Goal: Check status: Check status

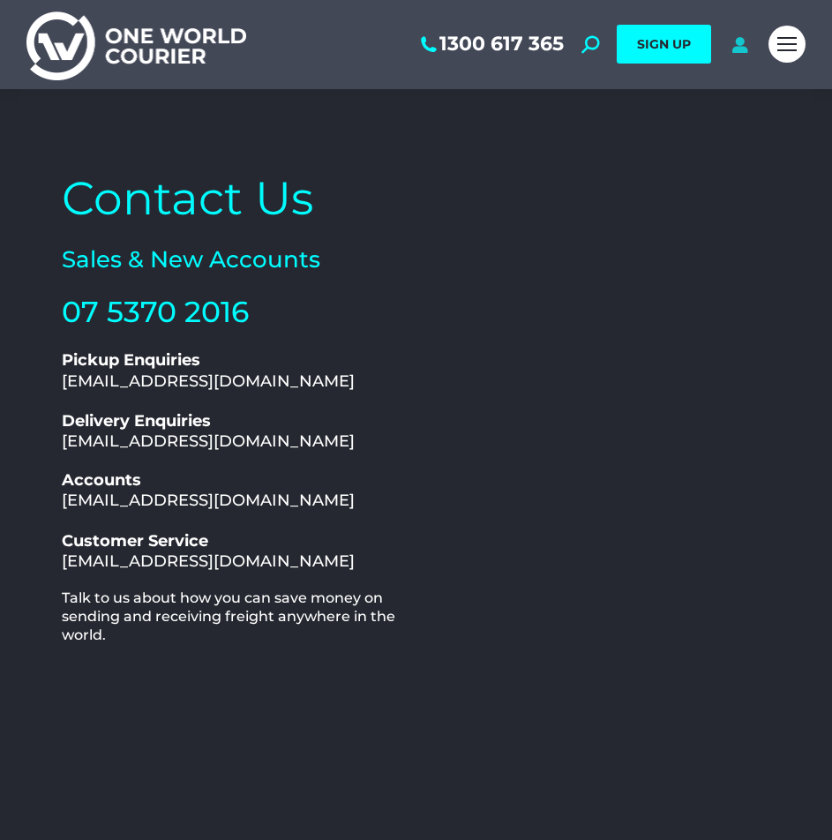
click at [748, 45] on icon at bounding box center [740, 44] width 22 height 18
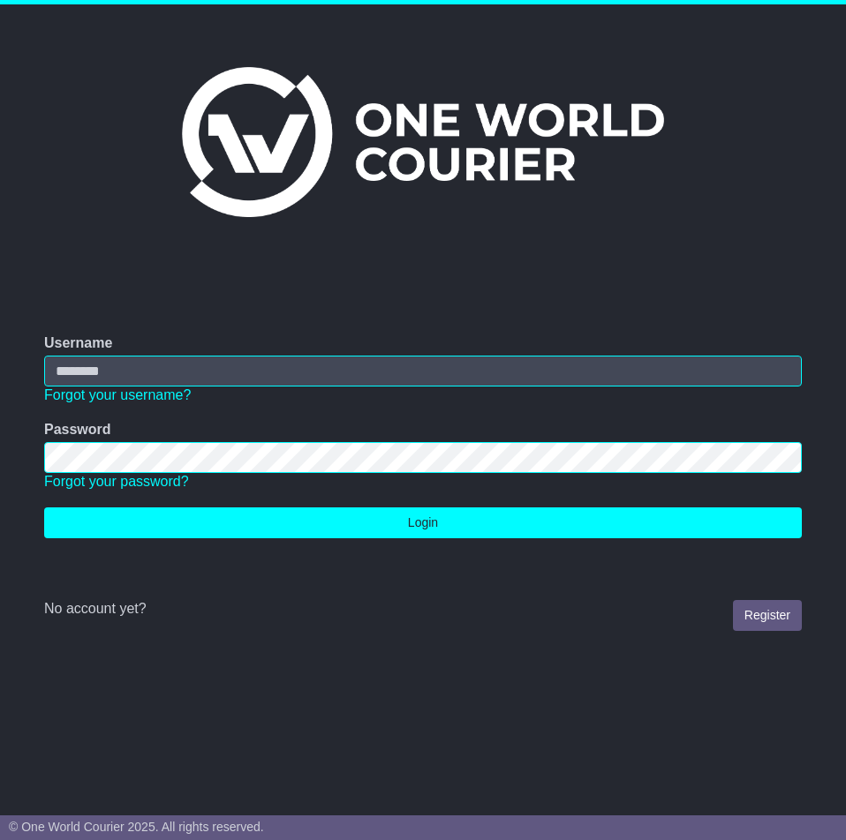
type input "**********"
click at [371, 548] on td "No account yet? Register" at bounding box center [422, 593] width 775 height 93
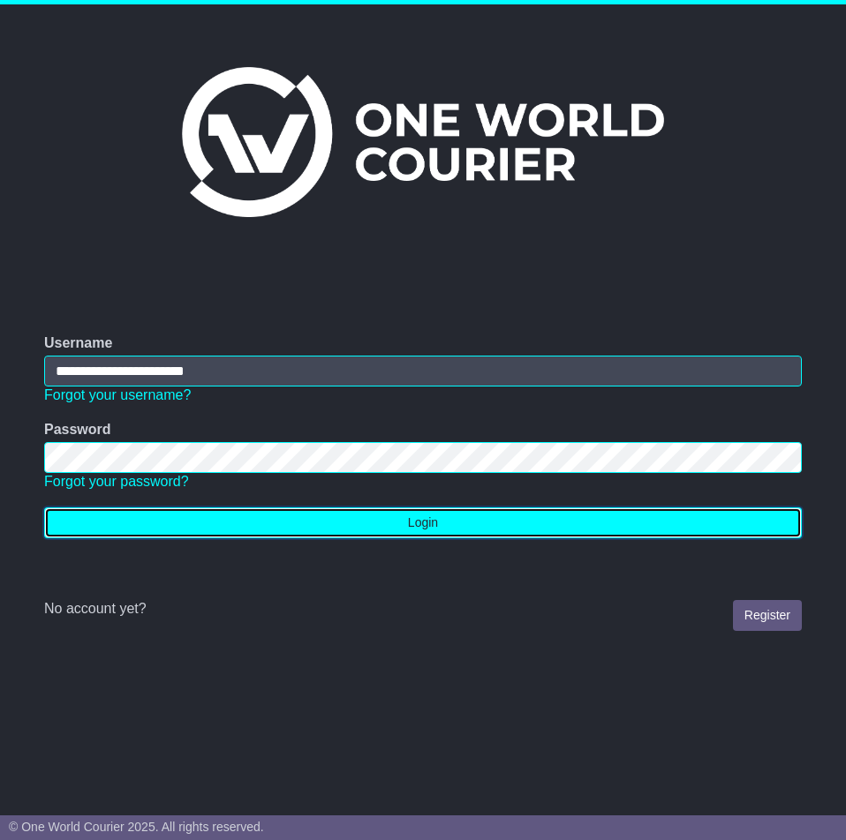
click at [376, 527] on button "Login" at bounding box center [422, 523] width 757 height 31
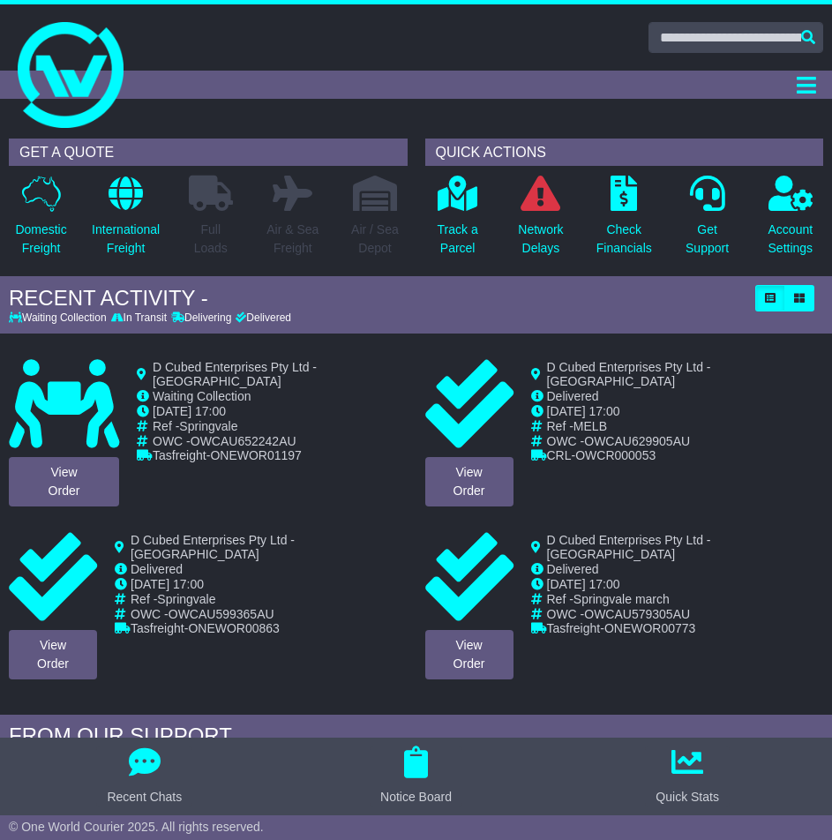
click at [733, 235] on div "Get Support" at bounding box center [707, 221] width 83 height 93
click at [716, 242] on p "Get Support" at bounding box center [707, 239] width 43 height 37
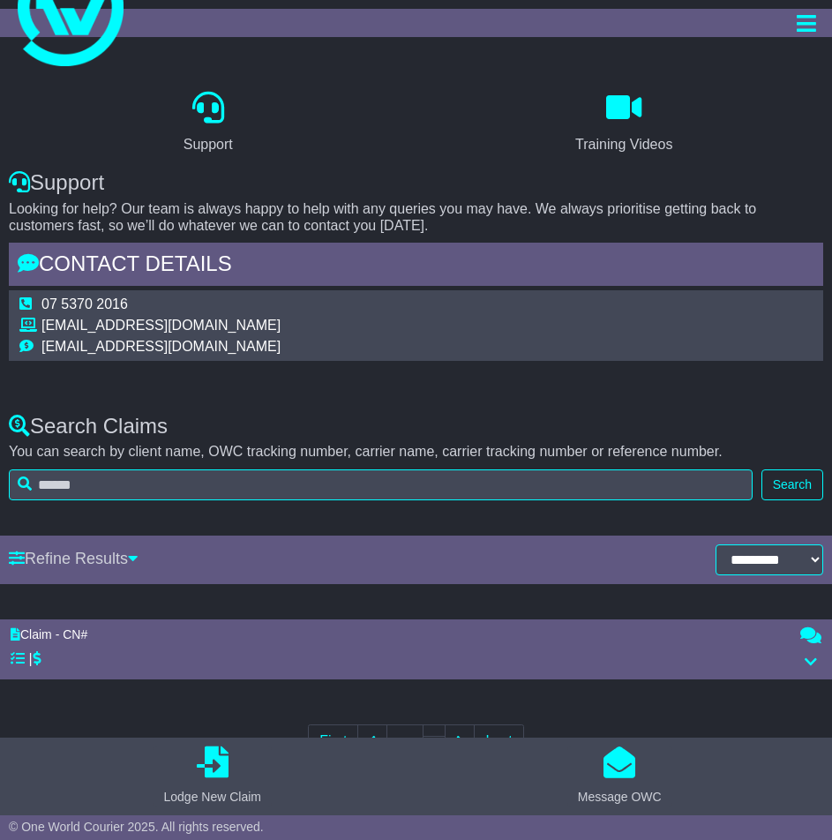
scroll to position [130, 0]
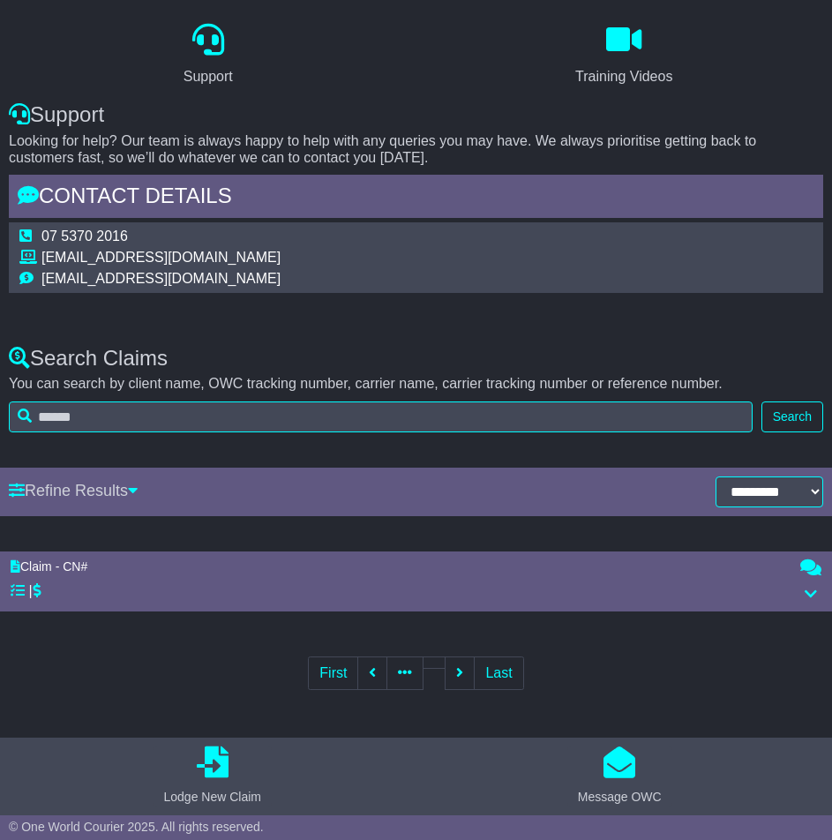
select select "*"
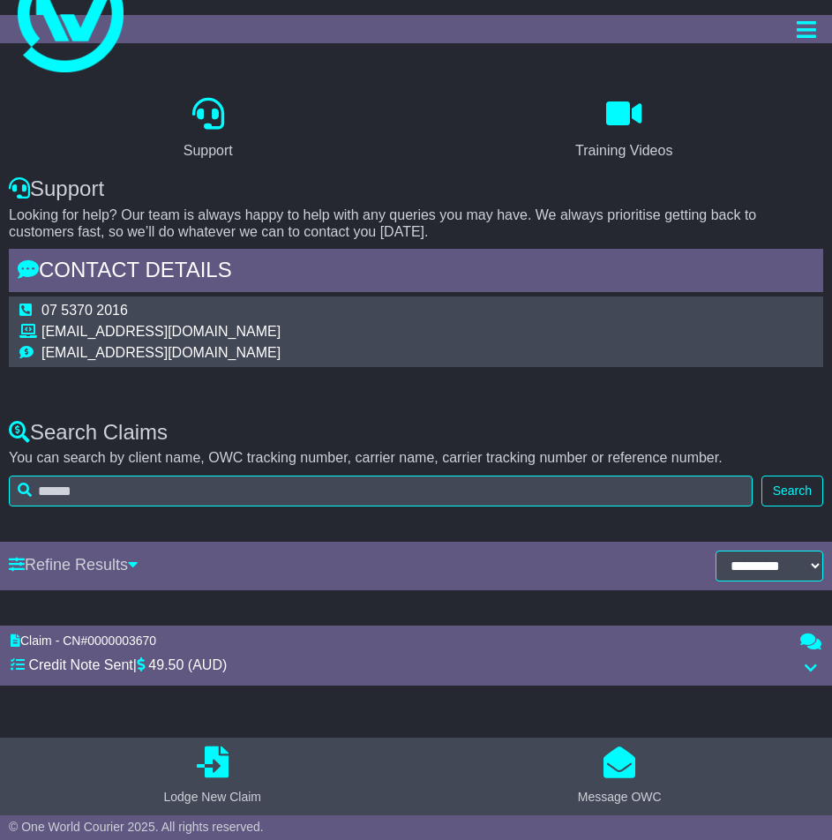
scroll to position [0, 0]
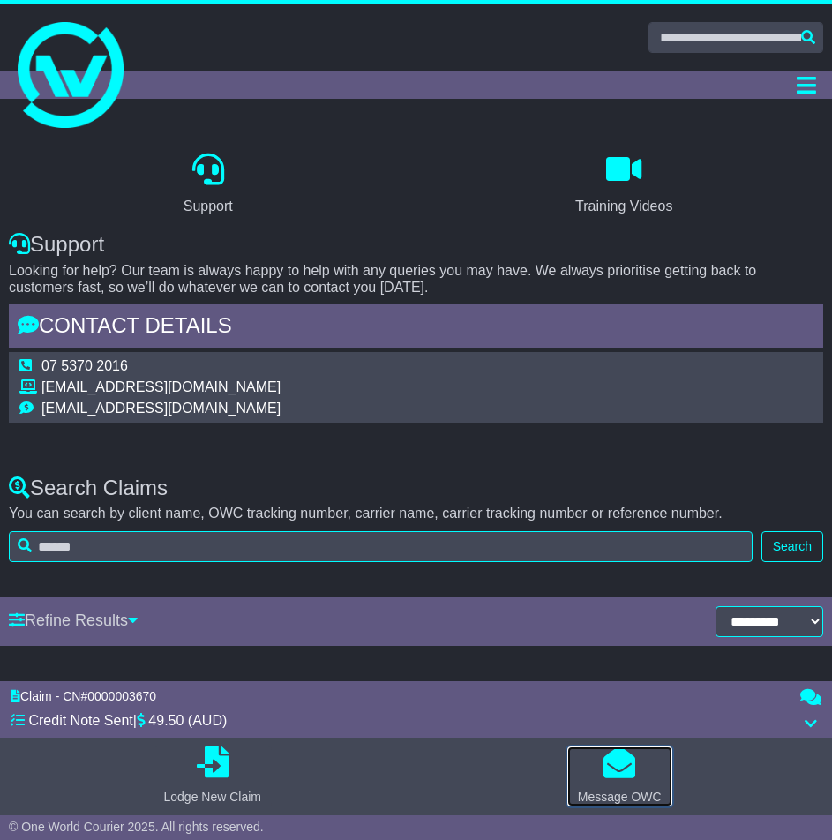
click at [625, 770] on icon "button" at bounding box center [620, 763] width 32 height 32
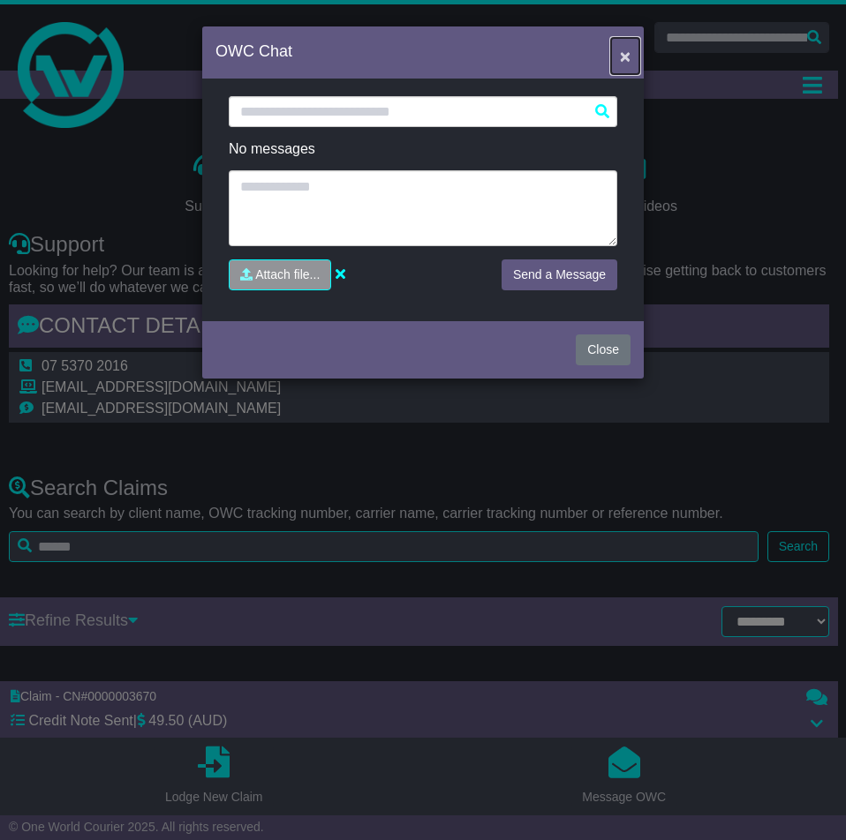
click at [631, 49] on button "×" at bounding box center [625, 56] width 28 height 36
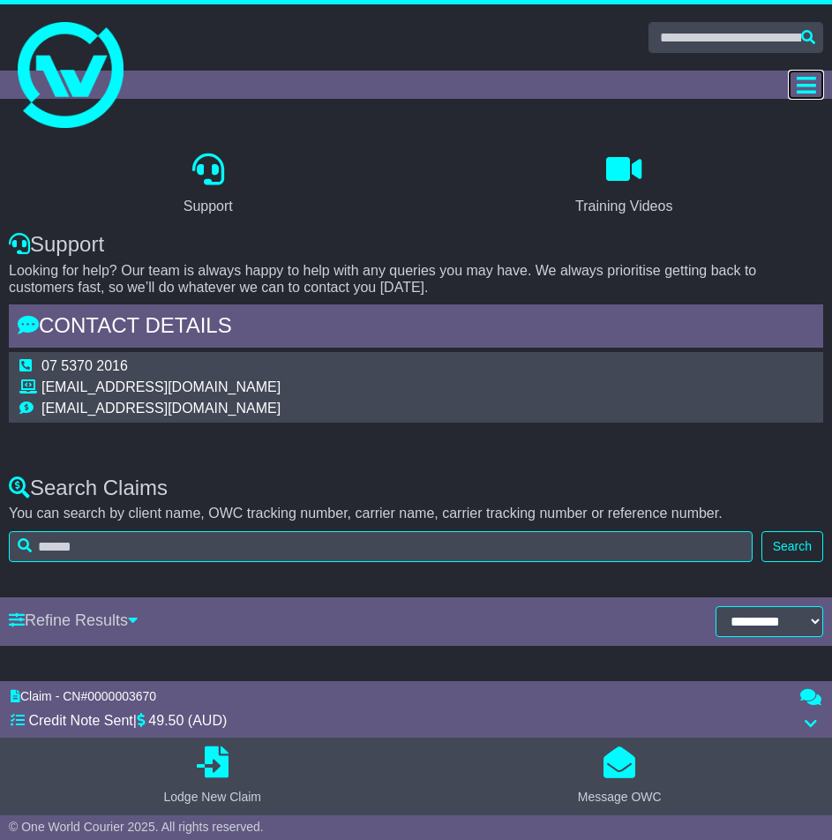
click at [812, 84] on icon "Toggle navigation" at bounding box center [806, 85] width 19 height 22
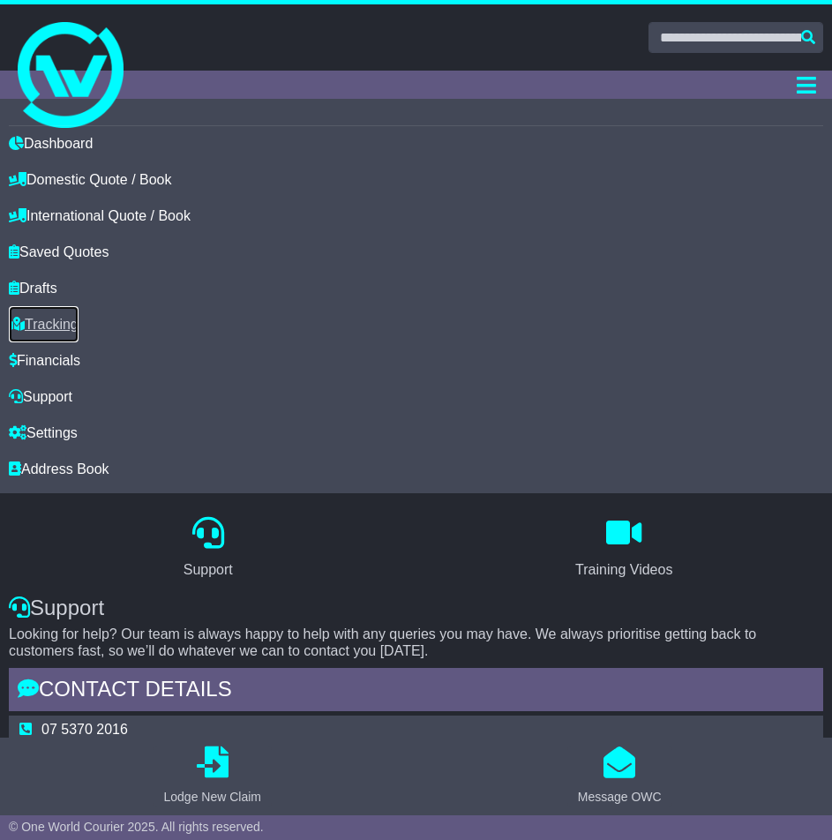
click at [62, 318] on link "Tracking" at bounding box center [44, 324] width 70 height 36
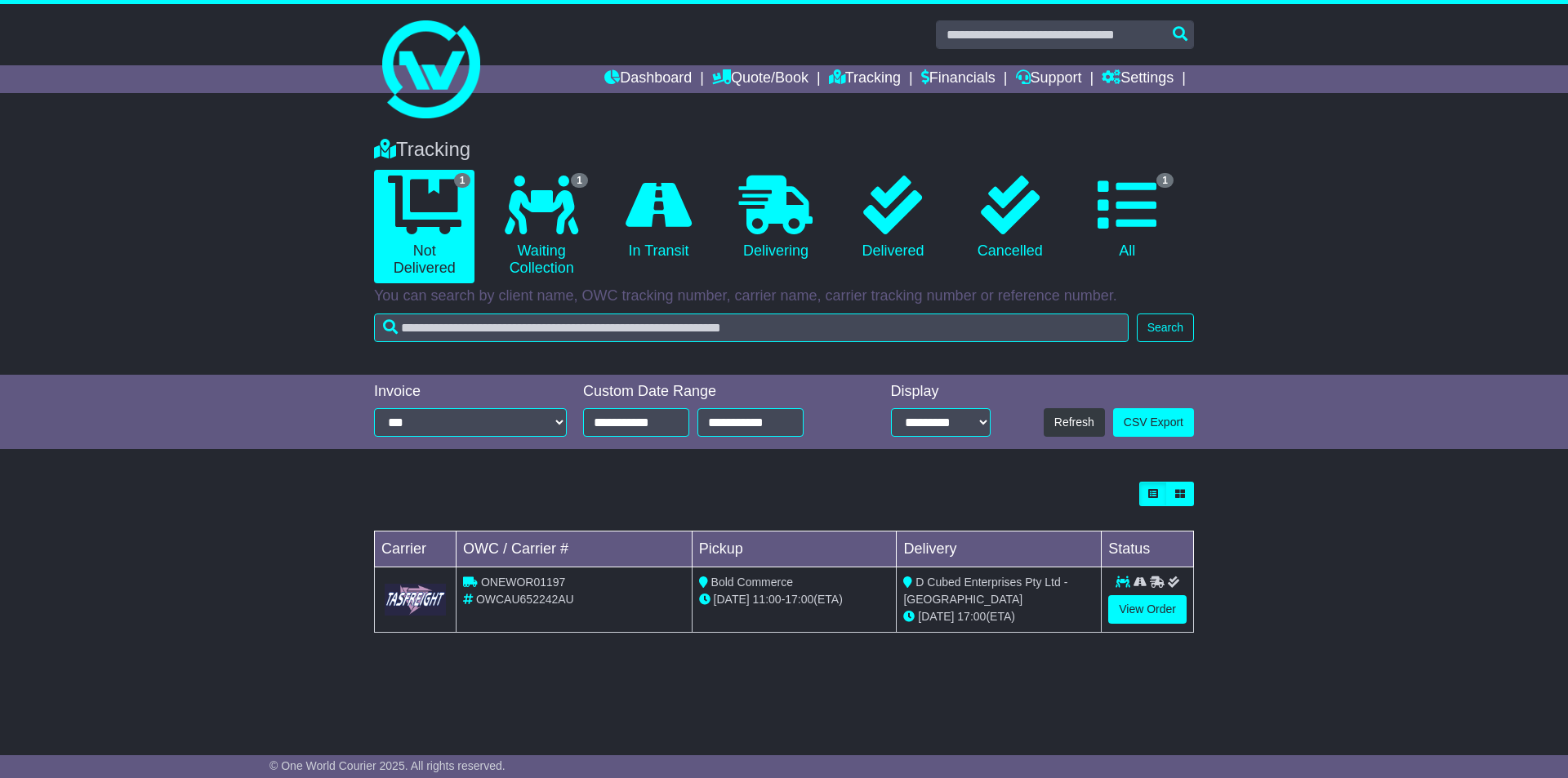
click at [661, 501] on div at bounding box center [784, 494] width 820 height 24
click at [403, 597] on img at bounding box center [415, 599] width 61 height 31
click at [615, 614] on td "ONEWOR01197 OWCAU652242AU" at bounding box center [574, 600] width 236 height 66
click at [759, 589] on div "Bold Commerce" at bounding box center [795, 583] width 191 height 18
click at [546, 579] on span "ONEWOR01197" at bounding box center [523, 582] width 84 height 13
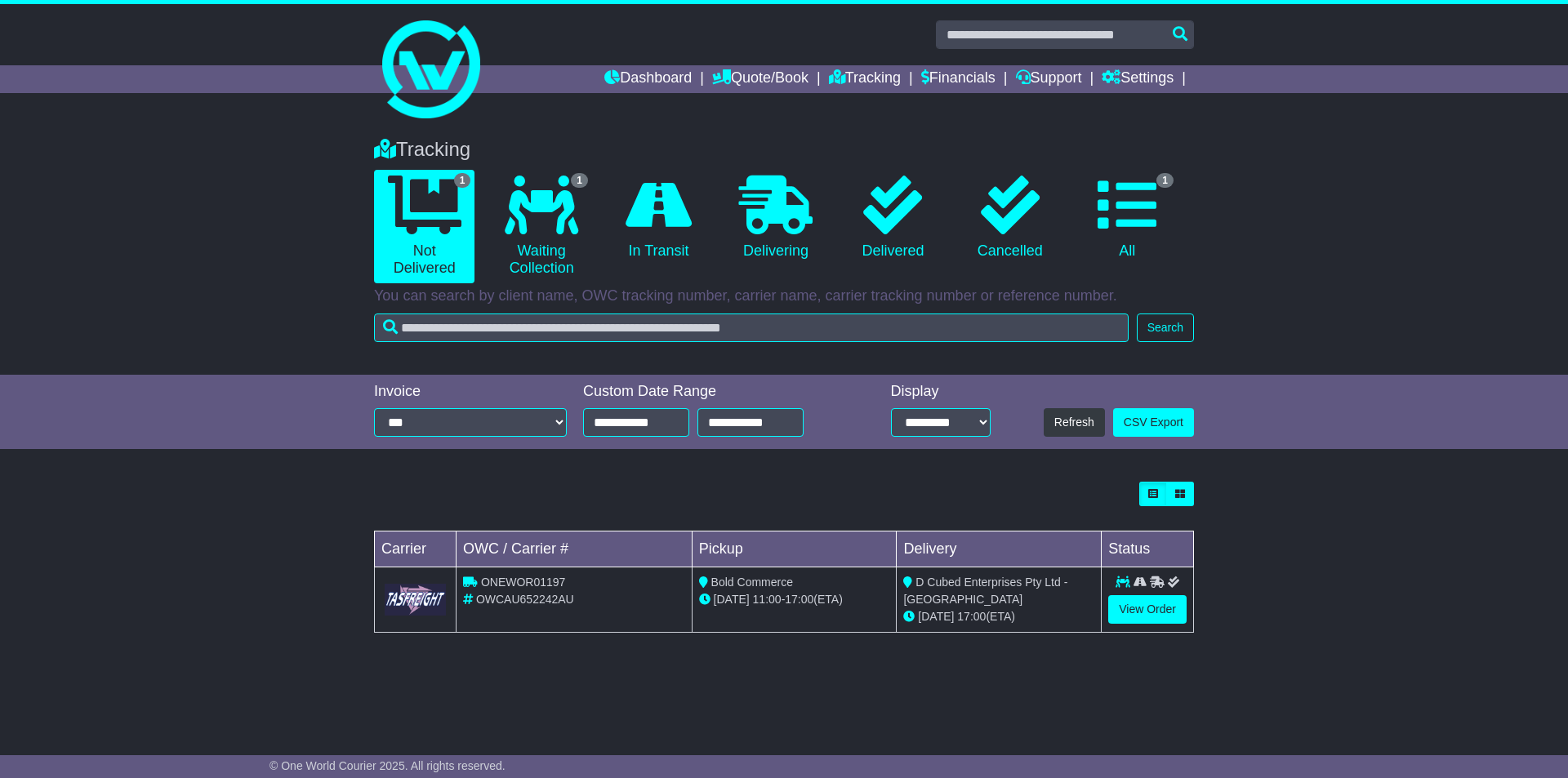
click at [420, 583] on td at bounding box center [415, 600] width 81 height 66
click at [425, 582] on td at bounding box center [415, 600] width 81 height 66
click at [638, 611] on td "ONEWOR01197 OWCAU652242AU" at bounding box center [574, 600] width 236 height 66
click at [534, 574] on td "ONEWOR01197 OWCAU652242AU" at bounding box center [574, 600] width 236 height 66
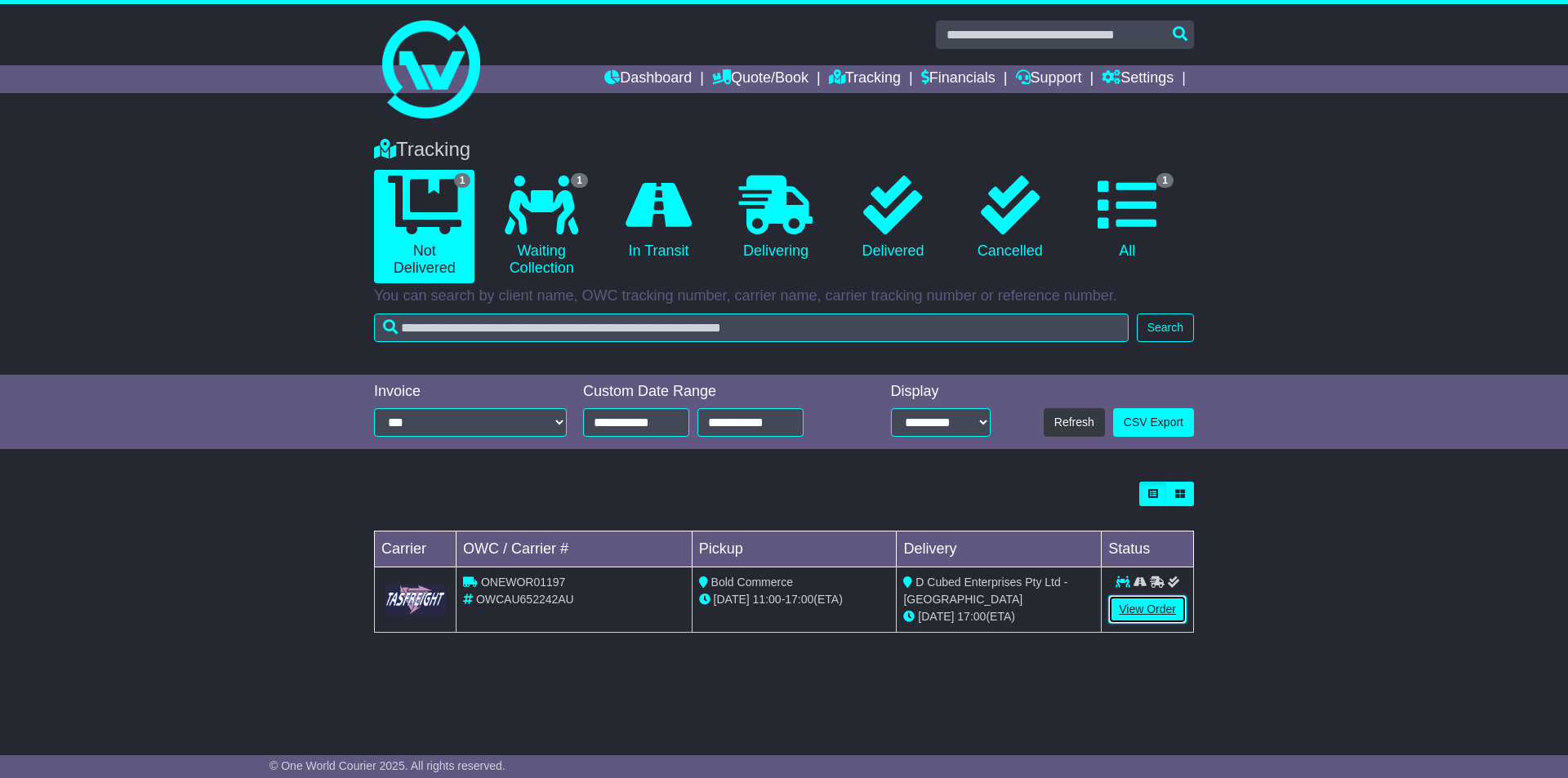
click at [770, 604] on link "View Order" at bounding box center [1147, 610] width 79 height 29
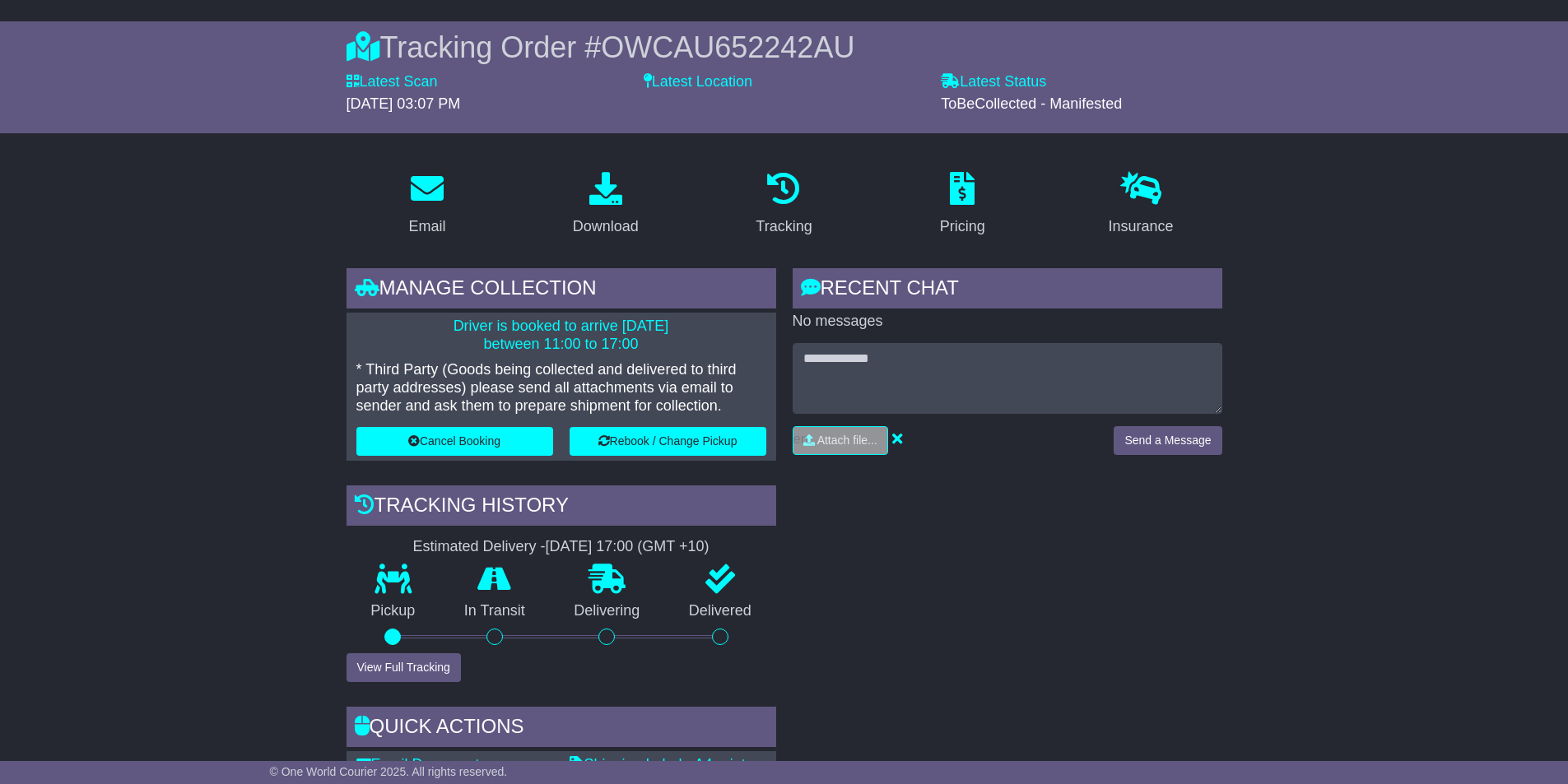
scroll to position [165, 0]
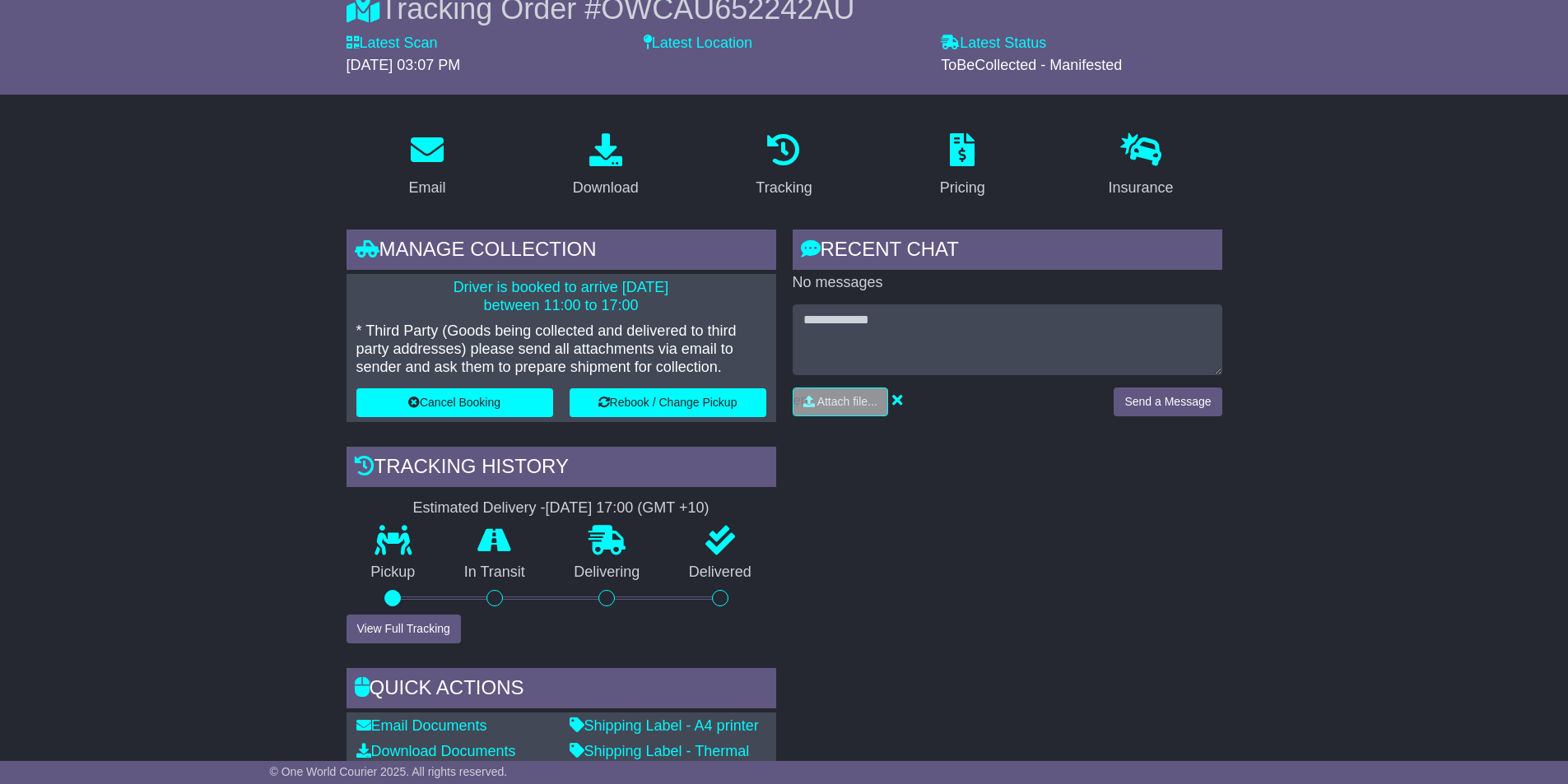
click at [1059, 540] on div "RECENT CHAT Loading... No messages Attach file..." at bounding box center [1007, 549] width 446 height 640
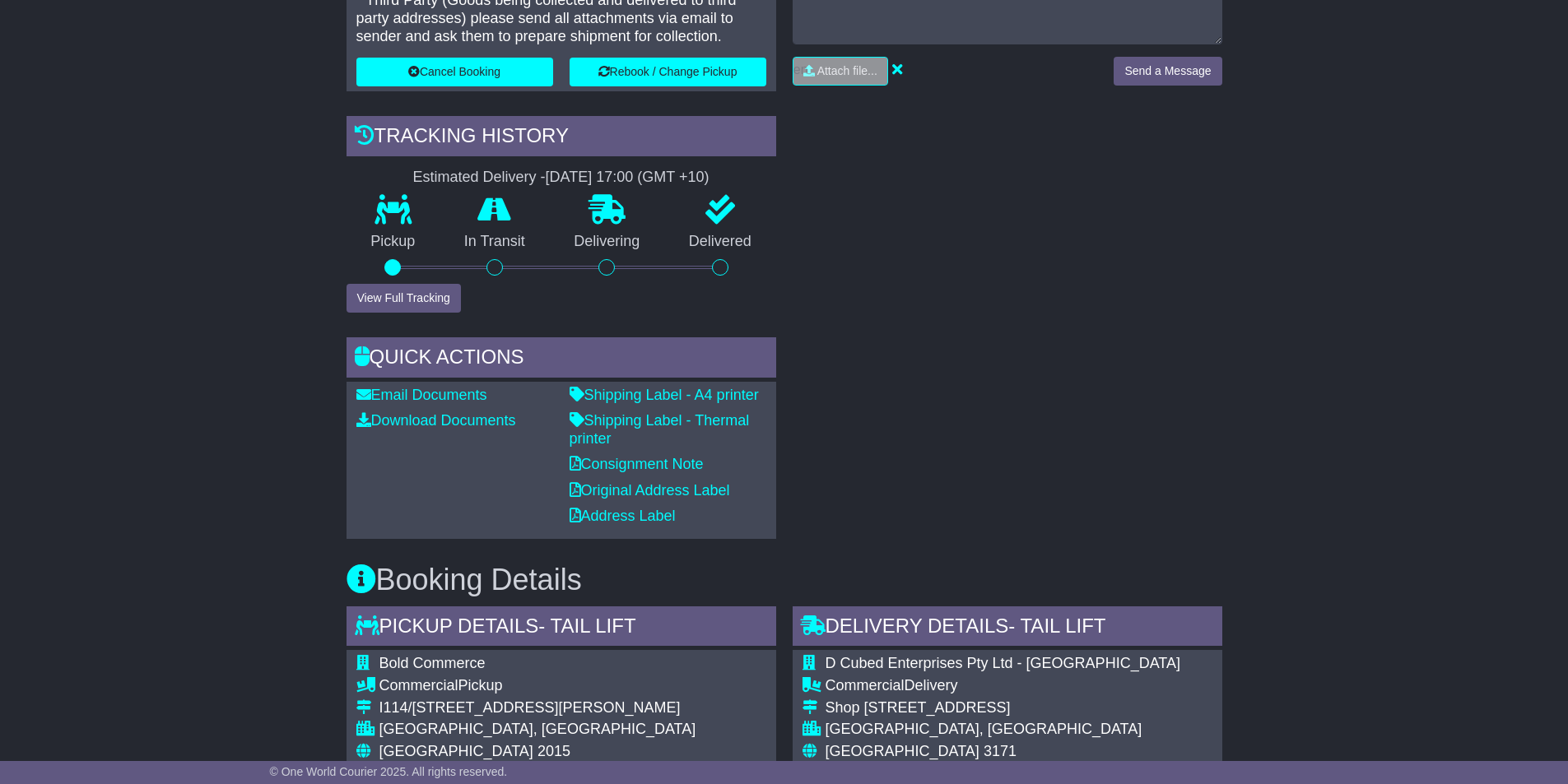
scroll to position [484, 0]
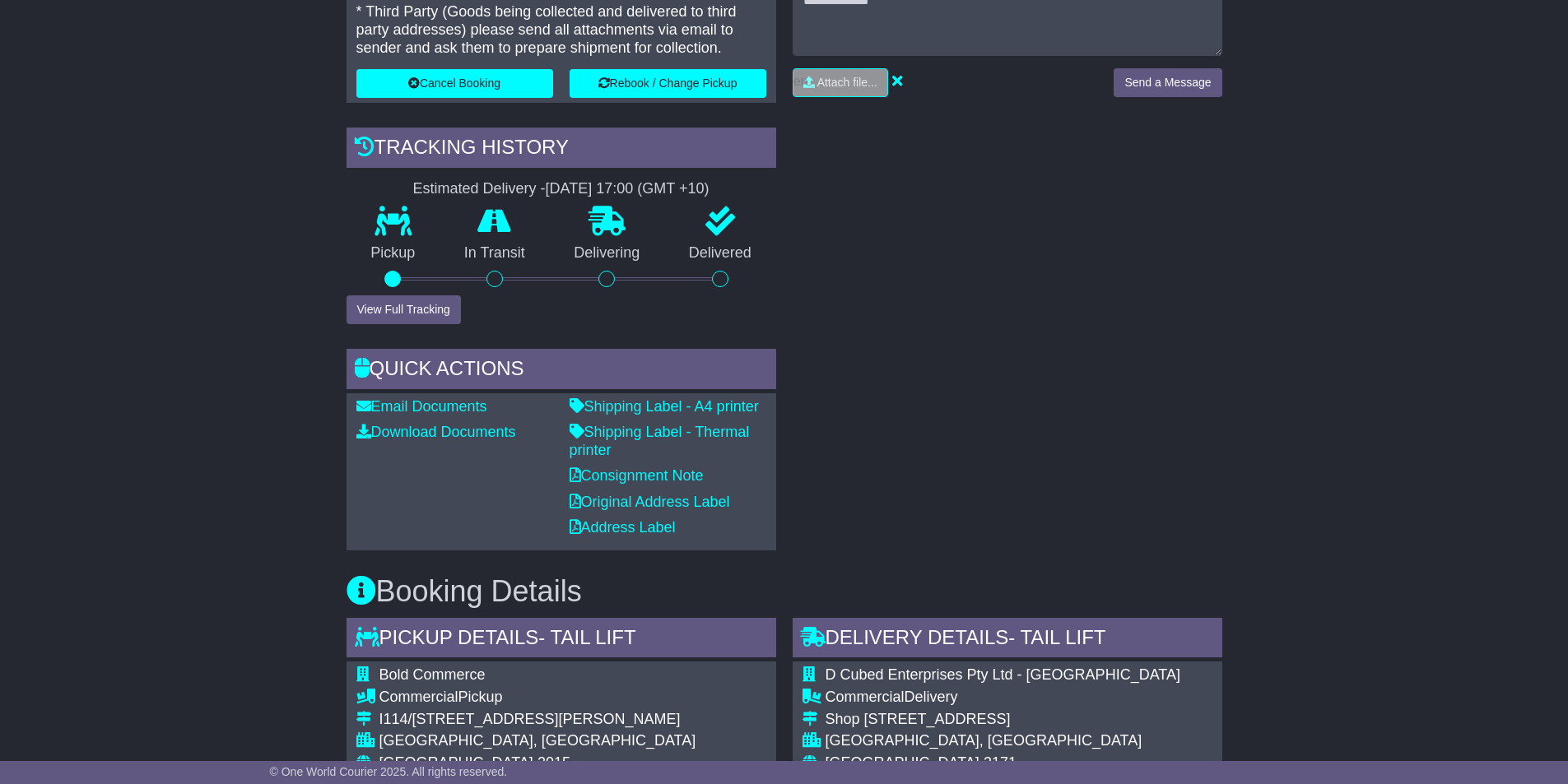
click at [825, 404] on div "RECENT CHAT Loading... No messages Attach file..." at bounding box center [1007, 230] width 446 height 640
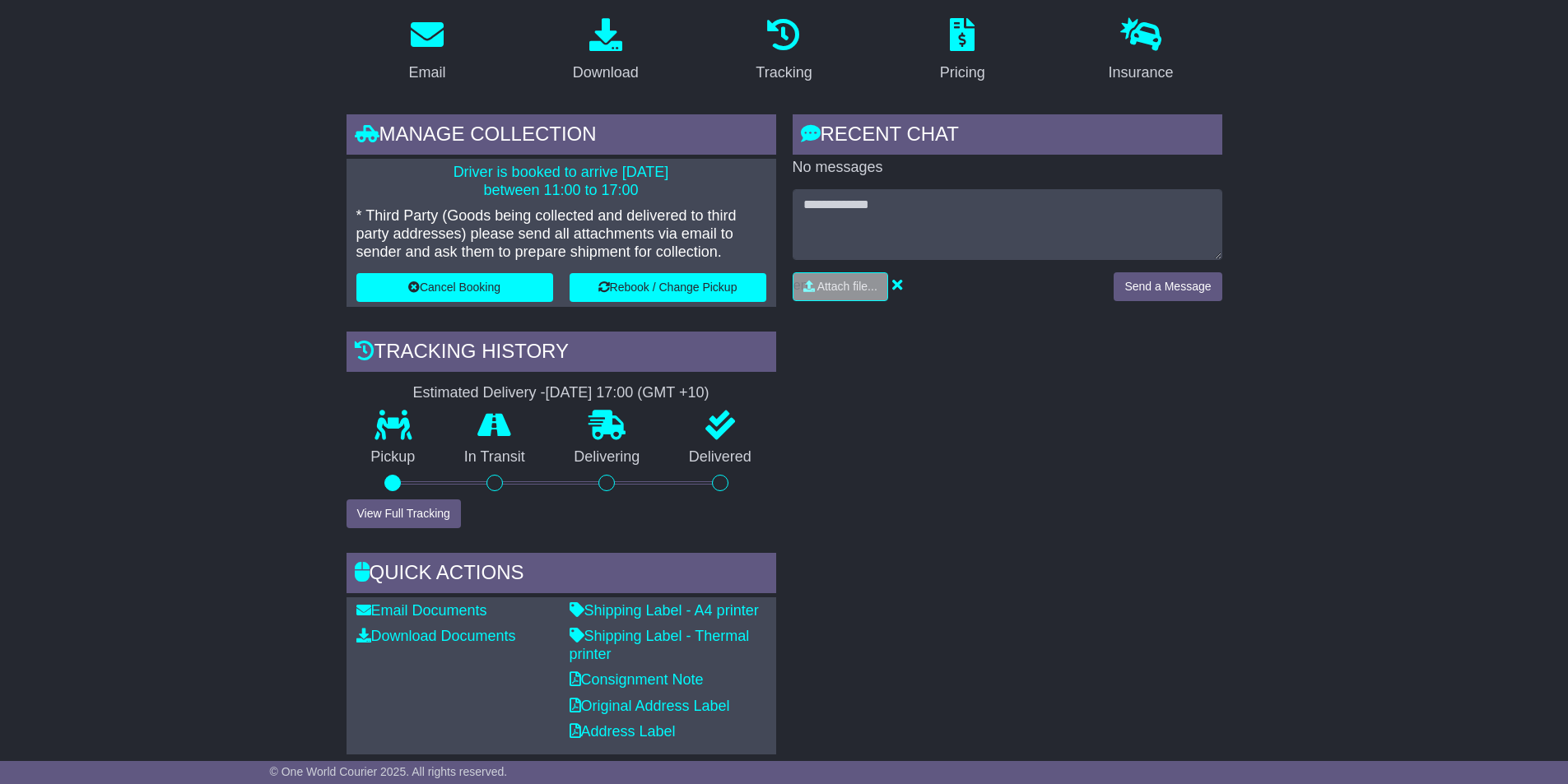
scroll to position [237, 0]
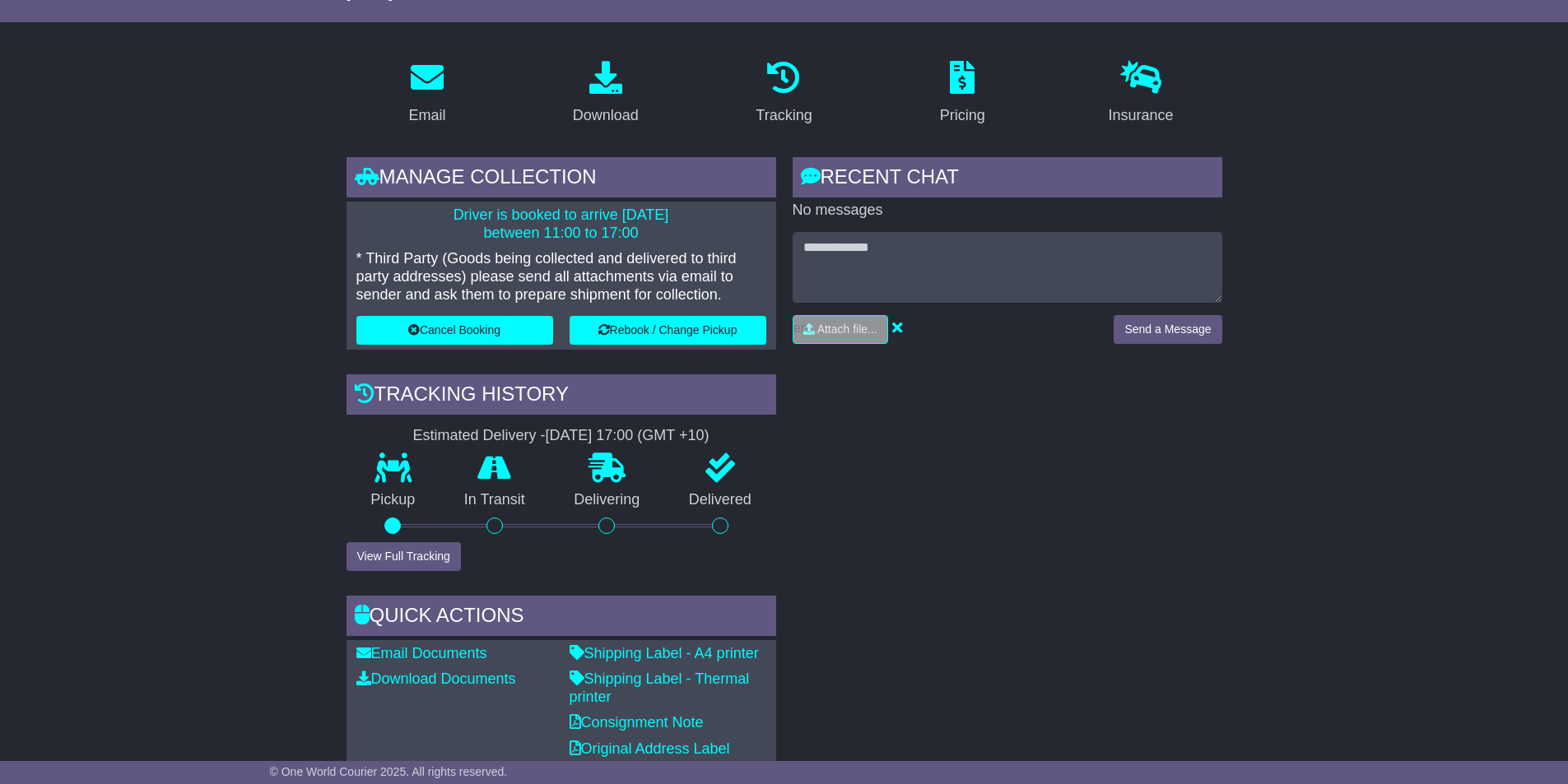
click at [1011, 496] on div "RECENT CHAT Loading... No messages Attach file..." at bounding box center [1007, 477] width 446 height 640
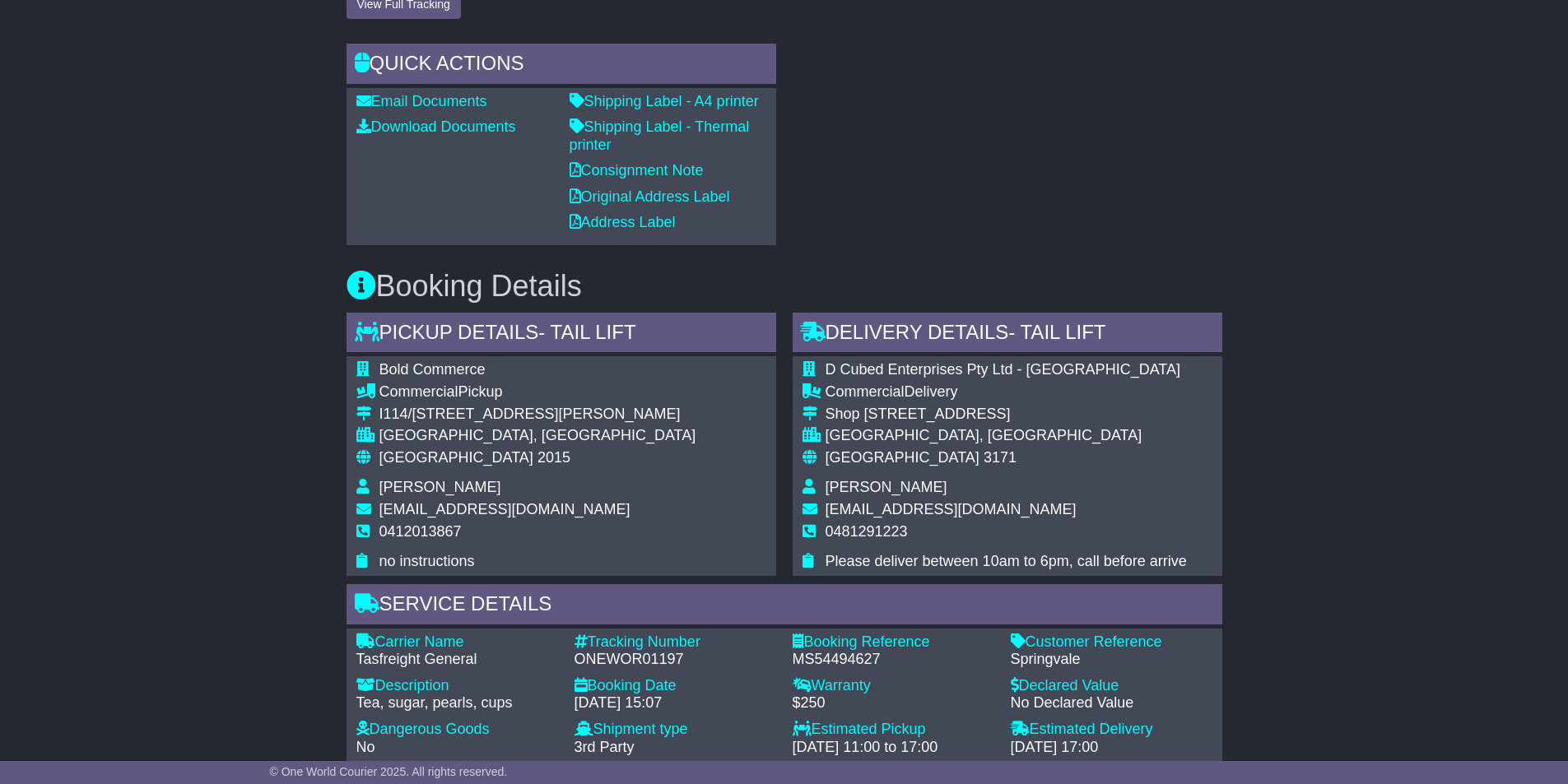
scroll to position [905, 0]
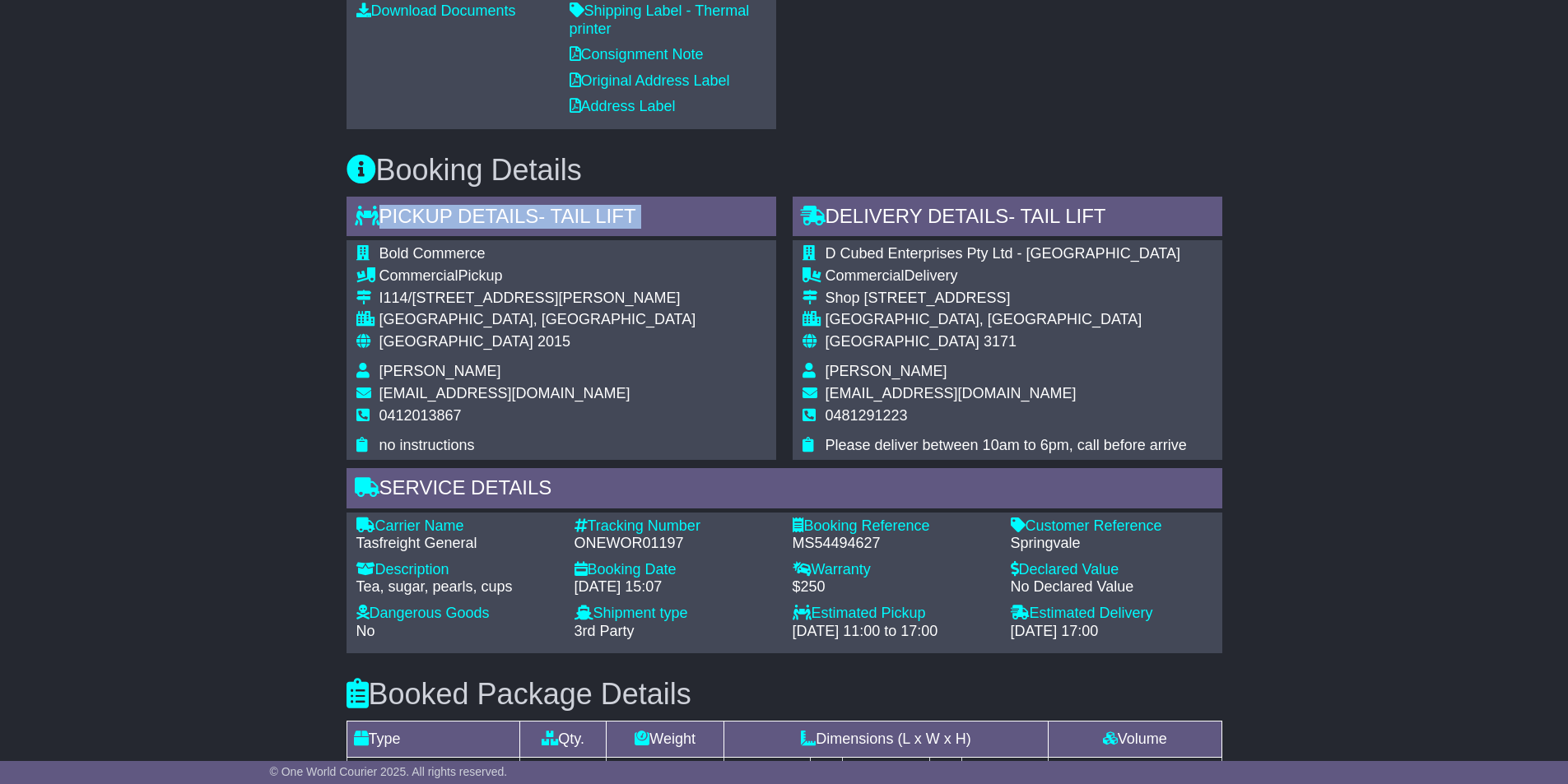
drag, startPoint x: 375, startPoint y: 209, endPoint x: 726, endPoint y: 243, distance: 352.6
click at [726, 243] on div "Pickup Details - Tail Lift Bold Commerce Commercial Pickup I114/[STREET_ADDRESS…" at bounding box center [561, 328] width 430 height 263
click at [693, 212] on div "Pickup Details - Tail Lift" at bounding box center [561, 219] width 430 height 45
drag, startPoint x: 677, startPoint y: 218, endPoint x: 362, endPoint y: 220, distance: 315.0
click at [362, 220] on div "Pickup Details - Tail Lift" at bounding box center [561, 219] width 430 height 45
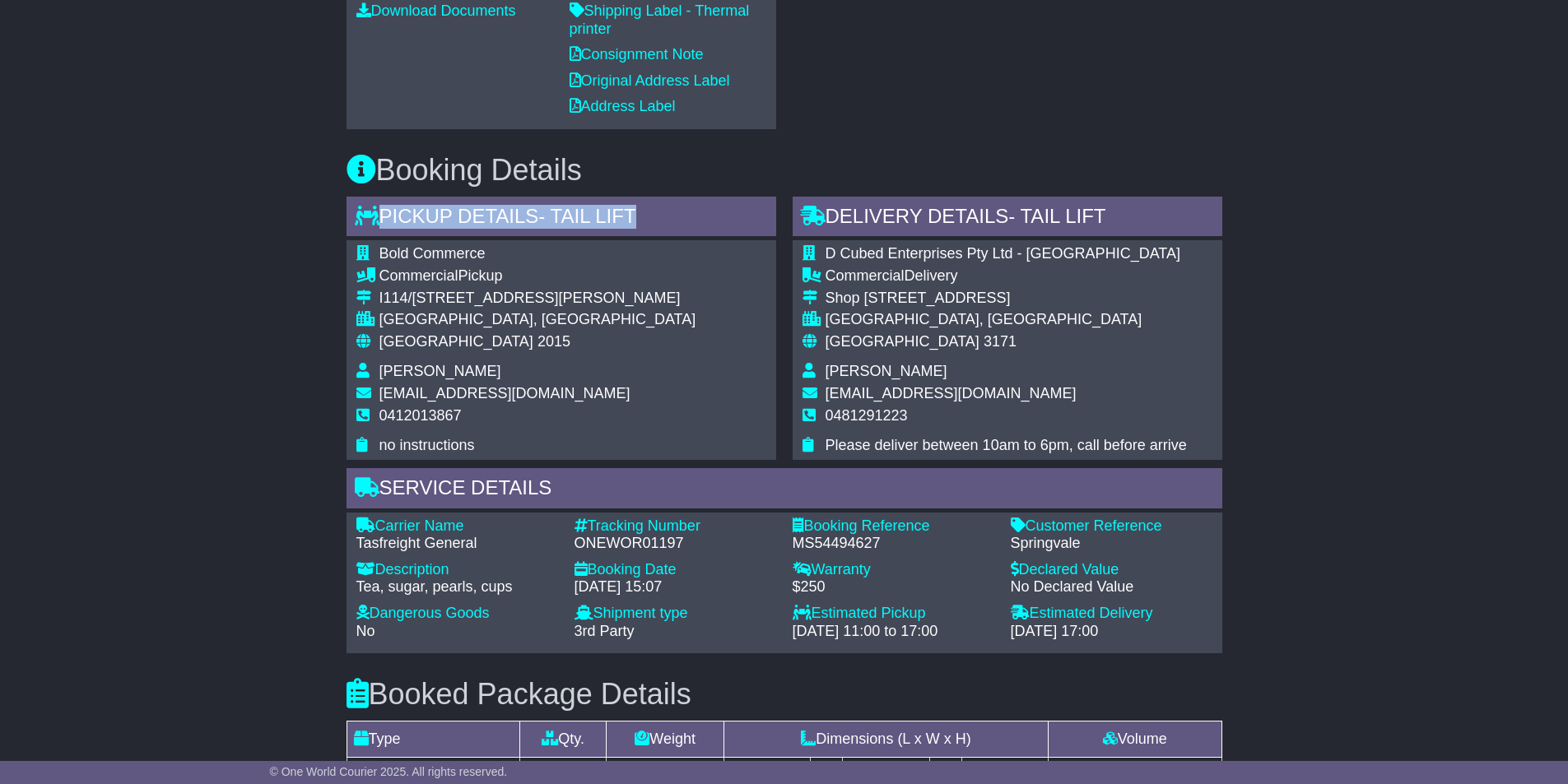
click at [362, 216] on icon at bounding box center [366, 215] width 24 height 20
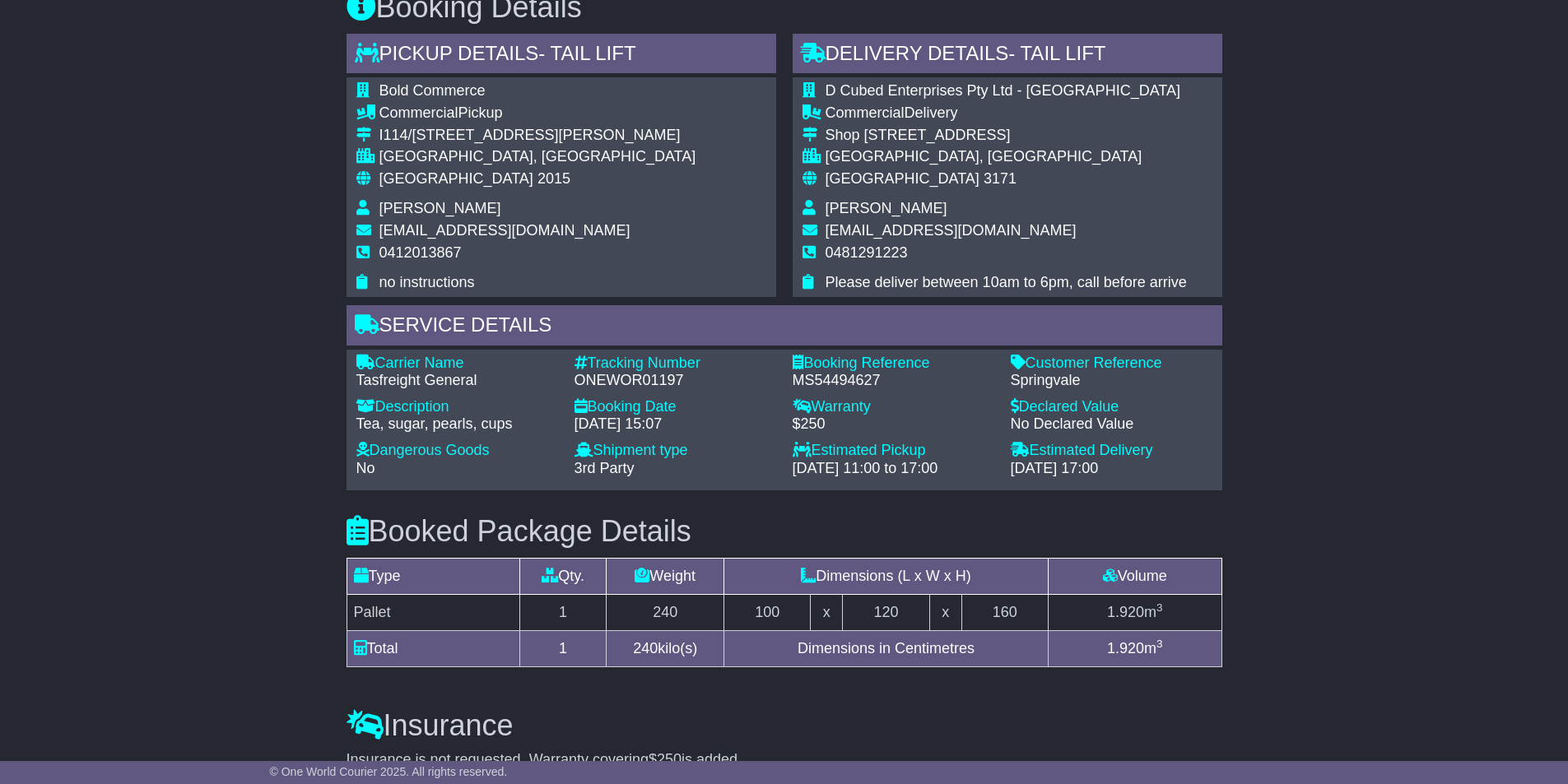
scroll to position [1070, 0]
drag, startPoint x: 556, startPoint y: 301, endPoint x: 566, endPoint y: 304, distance: 10.4
click at [566, 304] on div "Pickup Details - Tail Lift Bold Commerce Commercial Pickup I114/[STREET_ADDRESS…" at bounding box center [784, 260] width 892 height 458
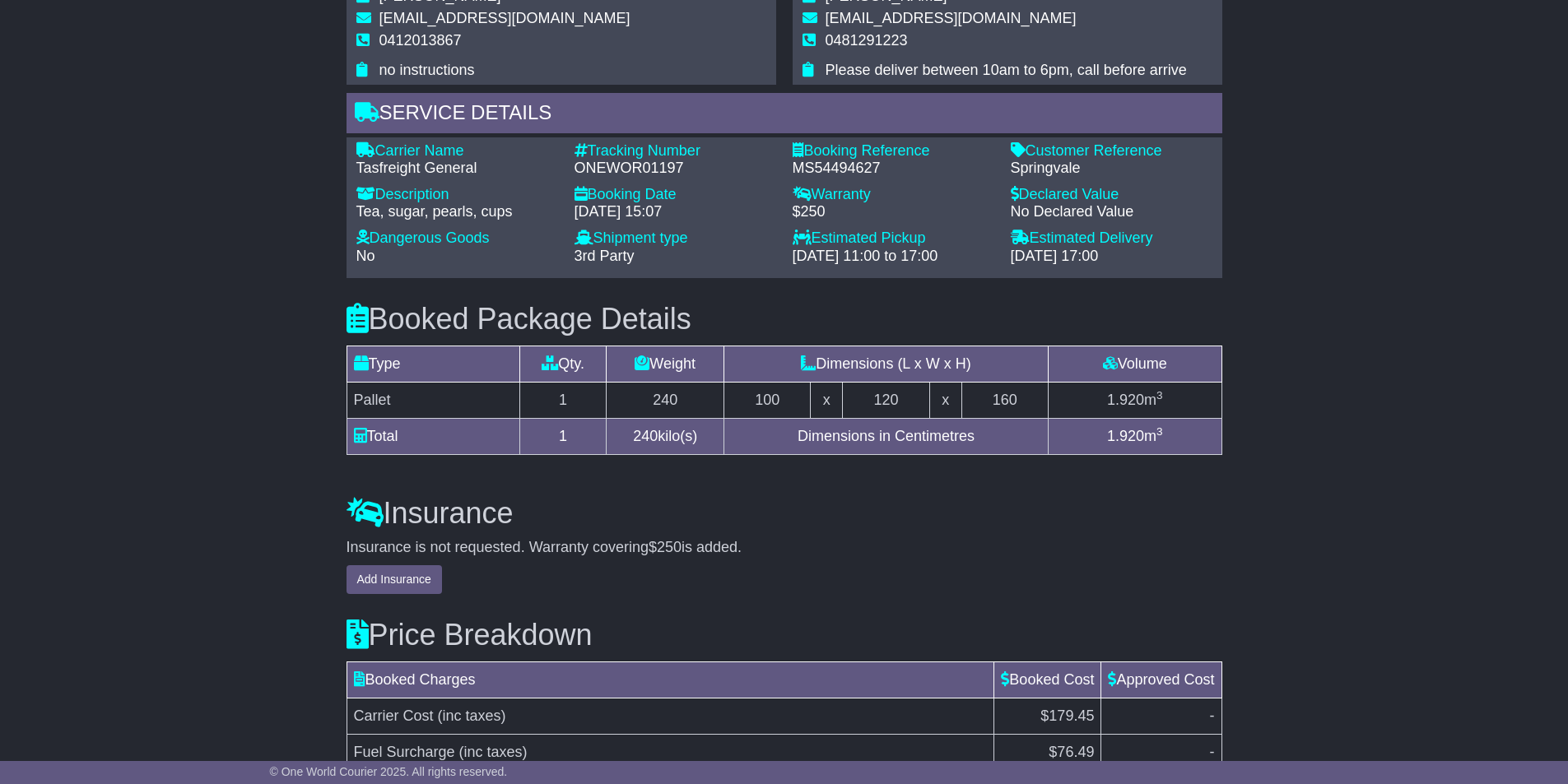
scroll to position [1060, 0]
